Goal: Task Accomplishment & Management: Complete application form

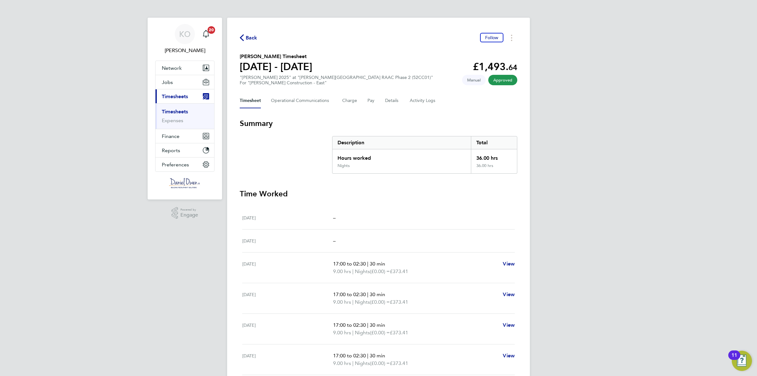
click at [171, 113] on link "Timesheets" at bounding box center [175, 112] width 26 height 6
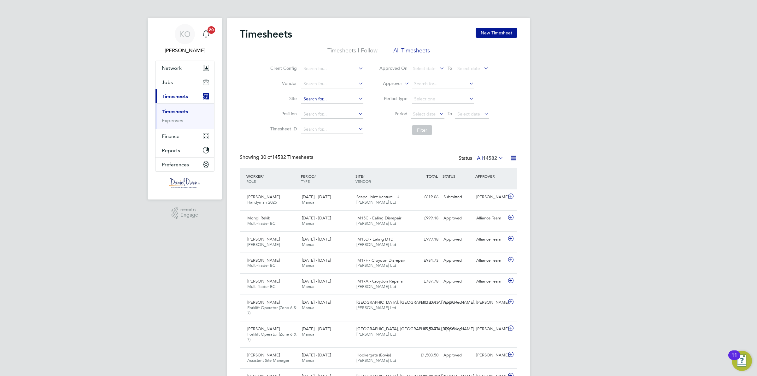
click at [321, 98] on input at bounding box center [332, 99] width 62 height 9
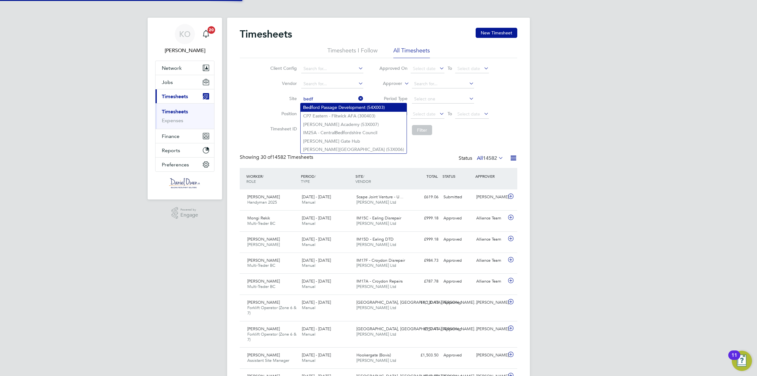
click at [329, 107] on li "Bedf ord Passage Development (54X003)" at bounding box center [354, 107] width 106 height 9
type input "Bedford Passage Development (54X003)"
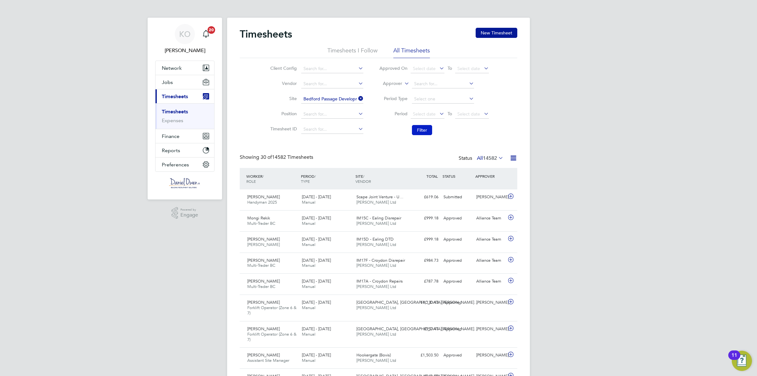
click at [420, 128] on button "Filter" at bounding box center [422, 130] width 20 height 10
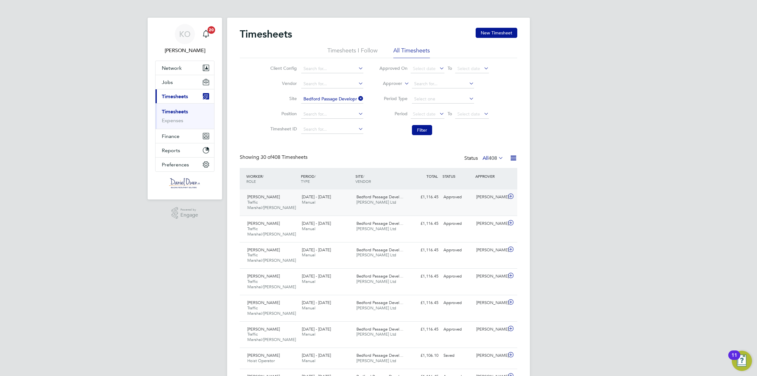
click at [435, 207] on div "[PERSON_NAME] Traffic Marshal/[PERSON_NAME] [DATE] - [DATE] [DATE] - [DATE] Man…" at bounding box center [379, 202] width 278 height 26
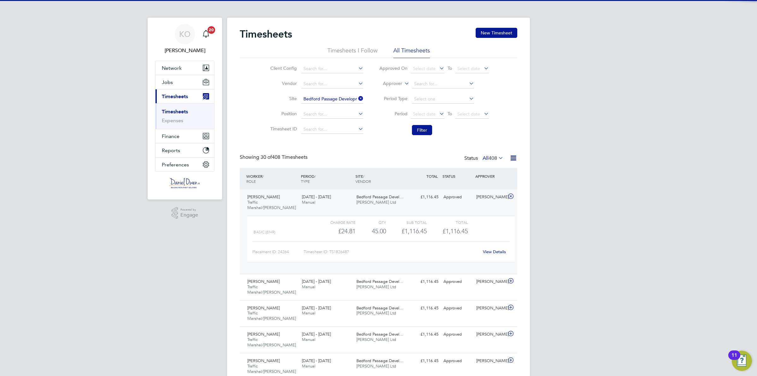
click at [433, 198] on div "£1,116.45 Approved" at bounding box center [424, 197] width 33 height 10
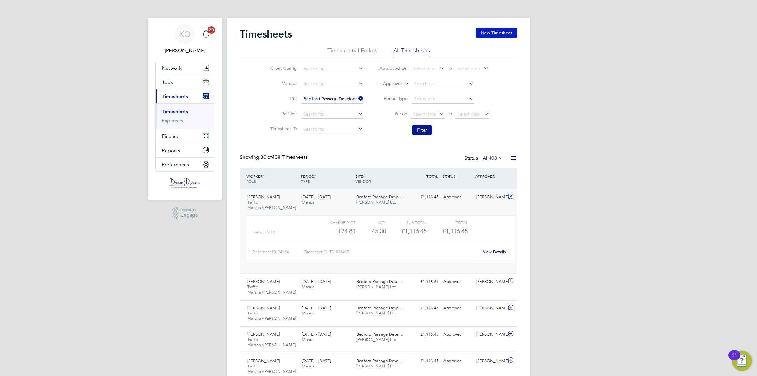
click at [491, 33] on button "New Timesheet" at bounding box center [497, 33] width 42 height 10
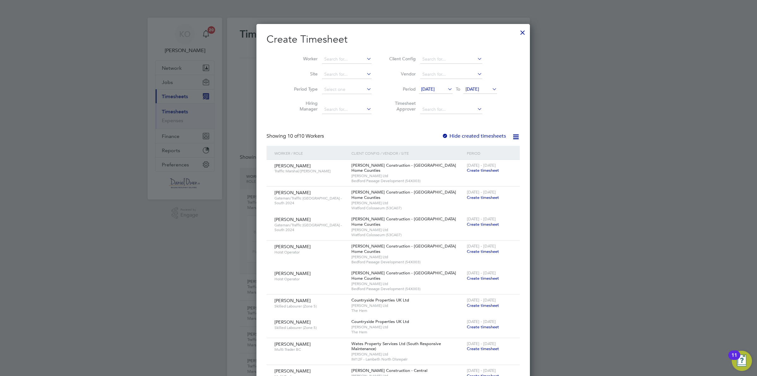
click at [474, 168] on span "Create timesheet" at bounding box center [483, 170] width 32 height 5
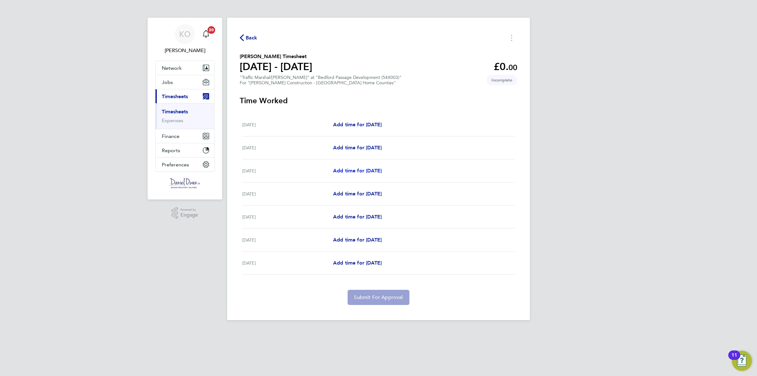
click at [378, 171] on span "Add time for [DATE]" at bounding box center [357, 171] width 49 height 6
select select "30"
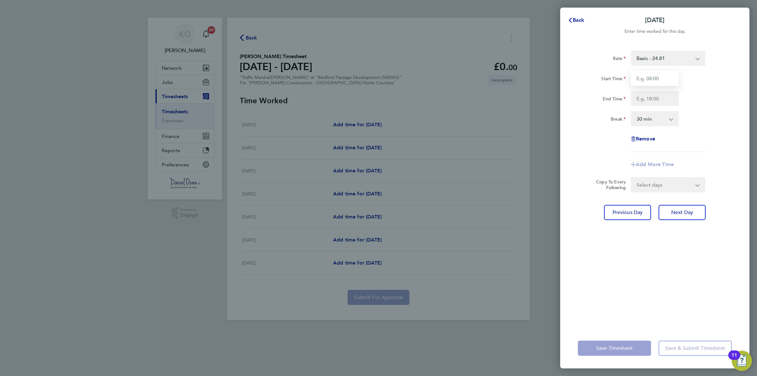
drag, startPoint x: 657, startPoint y: 76, endPoint x: 658, endPoint y: 86, distance: 10.2
click at [657, 76] on input "Start Time" at bounding box center [655, 78] width 48 height 15
type input "07:30"
click at [642, 100] on input "End Time" at bounding box center [655, 98] width 48 height 15
type input "17:00"
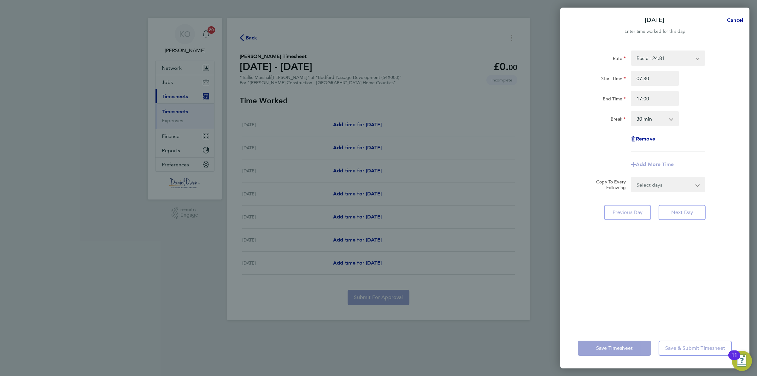
click at [676, 139] on div "Rate Basic - 24.81 OT1 - 39.39 Start Time 07:30 End Time 17:00 Break 0 min 15 m…" at bounding box center [655, 100] width 154 height 101
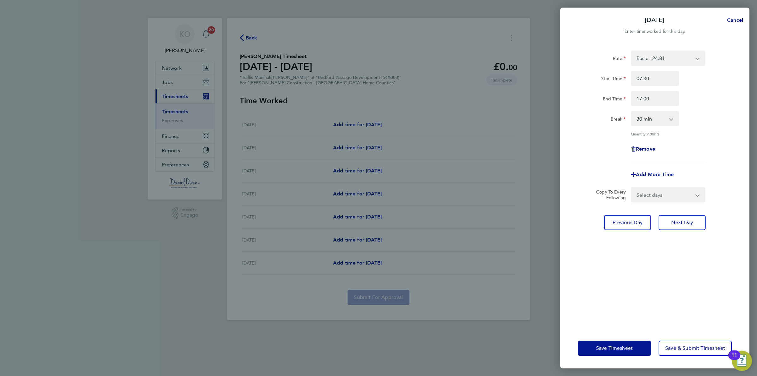
click at [661, 199] on select "Select days Day [DATE] [DATE] [DATE] [DATE]" at bounding box center [665, 195] width 66 height 14
select select "DAY"
click at [632, 188] on select "Select days Day [DATE] [DATE] [DATE] [DATE]" at bounding box center [665, 195] width 66 height 14
select select "[DATE]"
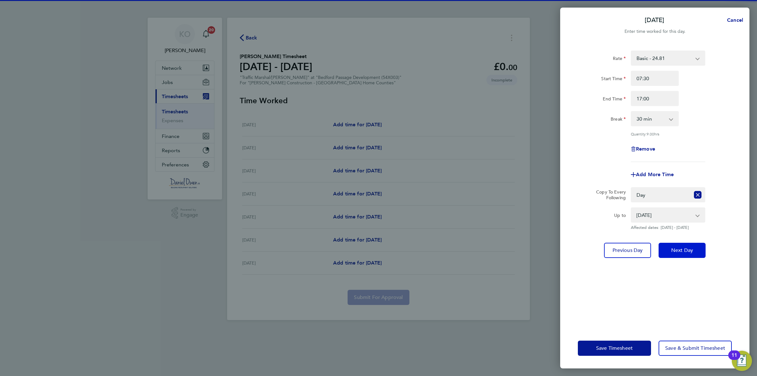
click at [679, 251] on span "Next Day" at bounding box center [682, 250] width 22 height 6
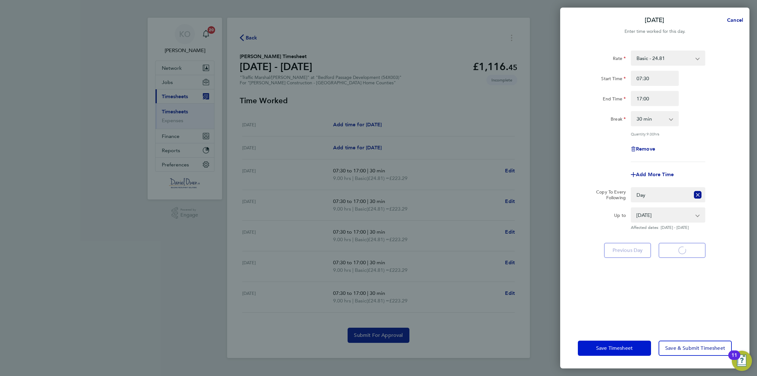
select select "30"
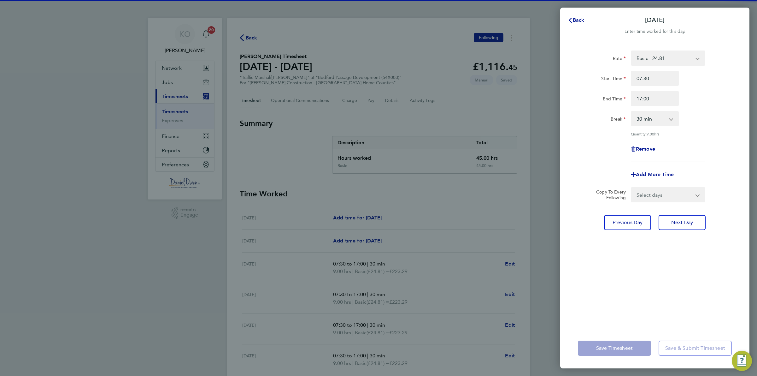
click at [634, 350] on app-form-button "Save Timesheet" at bounding box center [616, 347] width 77 height 15
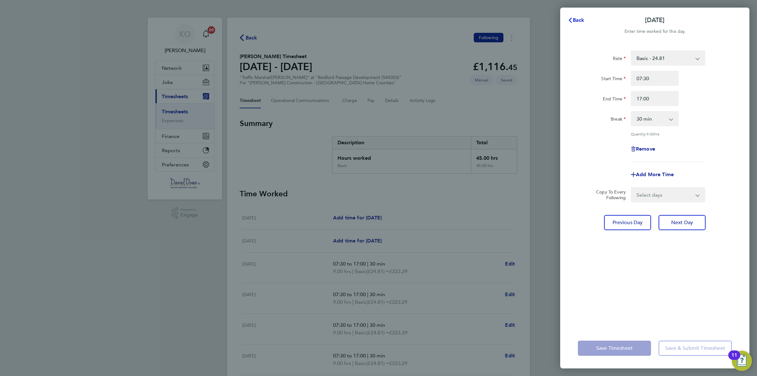
click at [579, 18] on span "Back" at bounding box center [579, 20] width 12 height 6
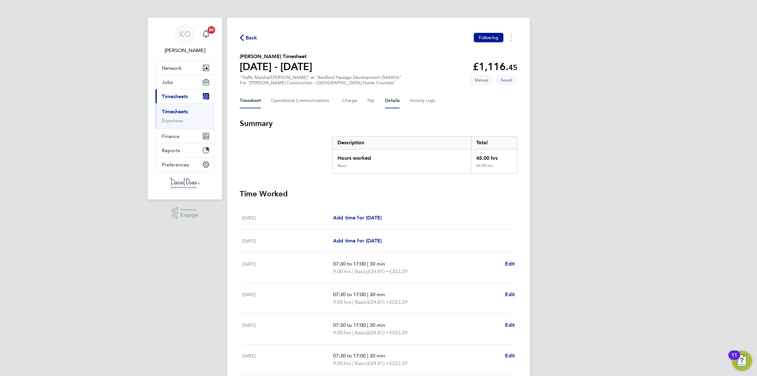
click at [389, 100] on button "Details" at bounding box center [392, 100] width 15 height 15
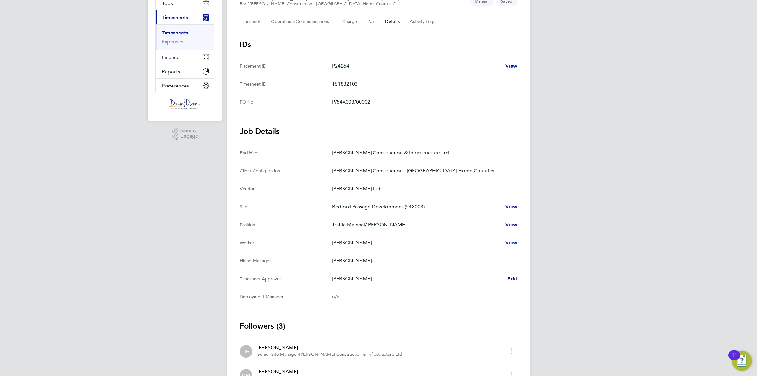
click at [516, 245] on span "View" at bounding box center [511, 242] width 12 height 6
click at [508, 277] on span "Edit" at bounding box center [513, 278] width 10 height 6
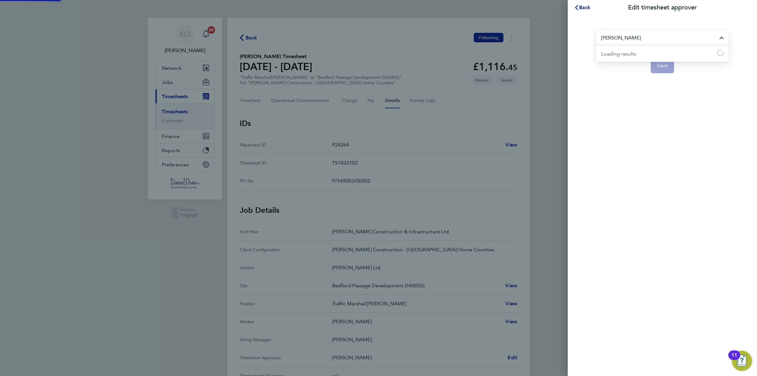
click at [673, 38] on input "[PERSON_NAME]" at bounding box center [662, 37] width 133 height 15
click at [656, 52] on li "[PERSON_NAME]" at bounding box center [662, 52] width 133 height 15
type input "[PERSON_NAME]"
click at [657, 66] on button "Save" at bounding box center [663, 65] width 24 height 15
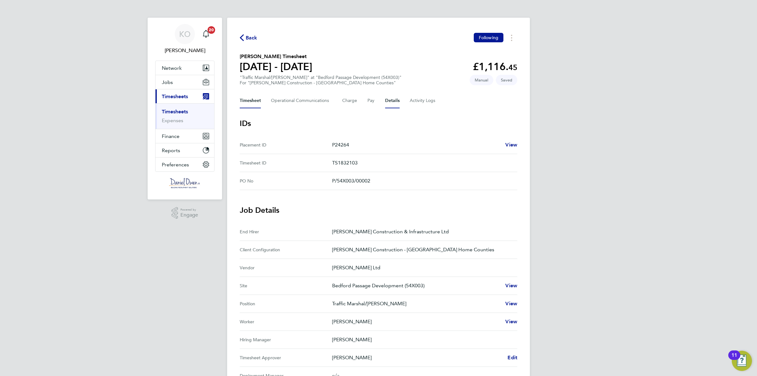
click at [255, 103] on button "Timesheet" at bounding box center [250, 100] width 21 height 15
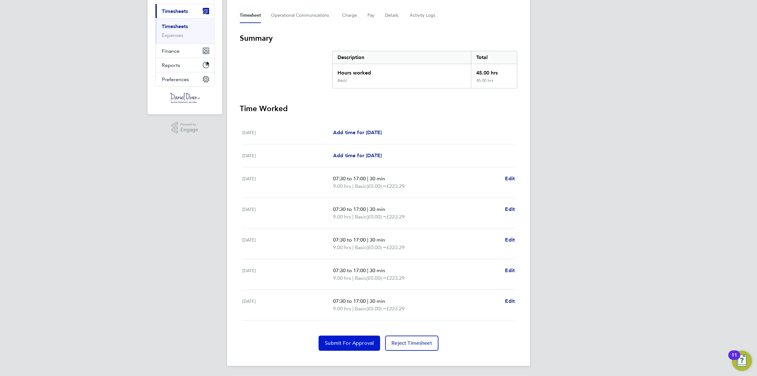
click at [368, 342] on span "Submit For Approval" at bounding box center [349, 343] width 49 height 6
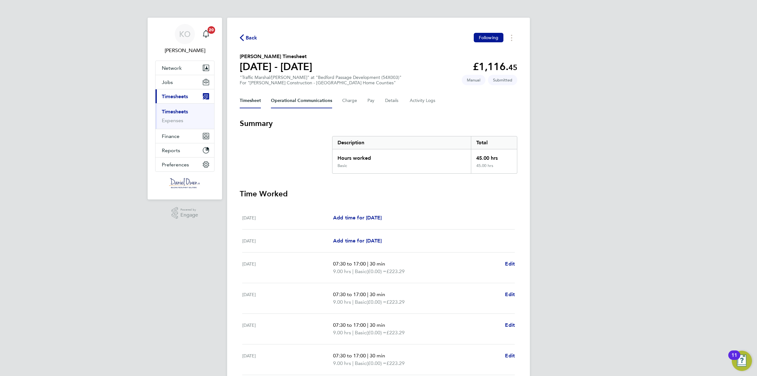
click at [293, 102] on Communications-tab "Operational Communications" at bounding box center [301, 100] width 61 height 15
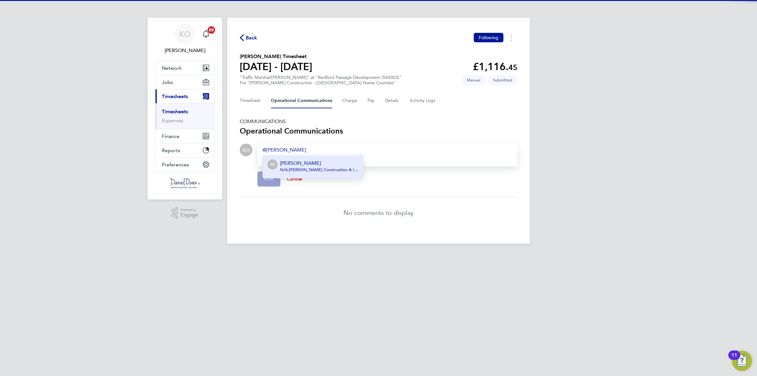
click at [304, 167] on span "N/A - [PERSON_NAME] Construction & Infrastructure Ltd" at bounding box center [319, 169] width 78 height 5
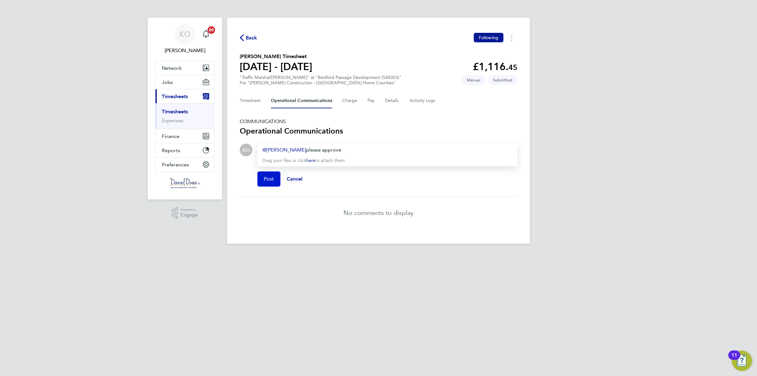
click at [269, 181] on span "Post" at bounding box center [269, 179] width 10 height 6
